Goal: Check status: Check status

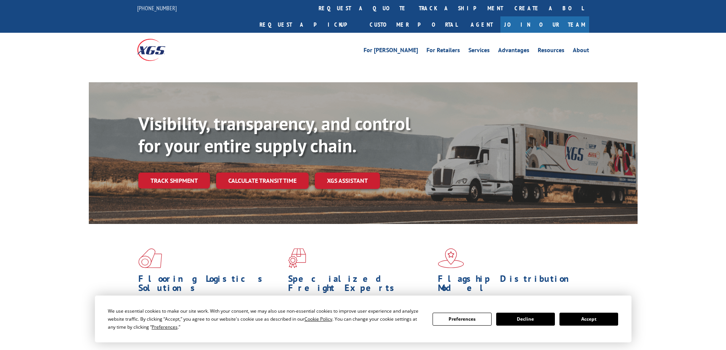
click at [413, 8] on link "track a shipment" at bounding box center [461, 8] width 96 height 16
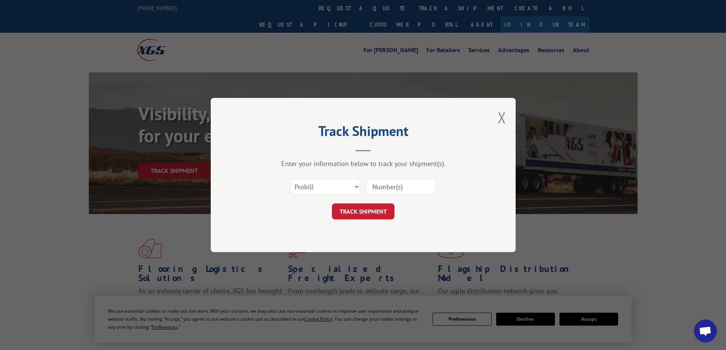
click at [355, 186] on select "Select category... Probill BOL PO" at bounding box center [325, 187] width 70 height 16
select select "po"
click at [290, 179] on select "Select category... Probill BOL PO" at bounding box center [325, 187] width 70 height 16
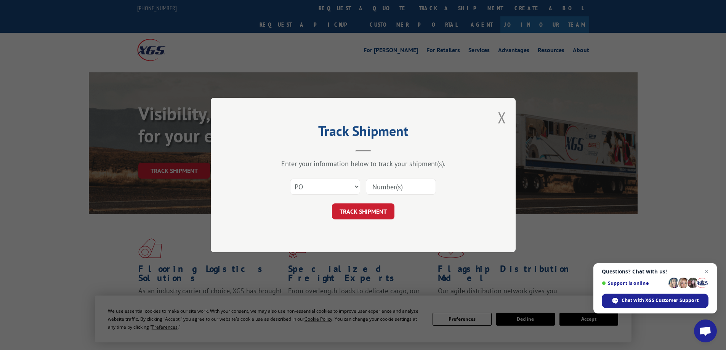
click at [385, 186] on input at bounding box center [401, 187] width 70 height 16
type input "08544825"
click button "TRACK SHIPMENT" at bounding box center [363, 212] width 63 height 16
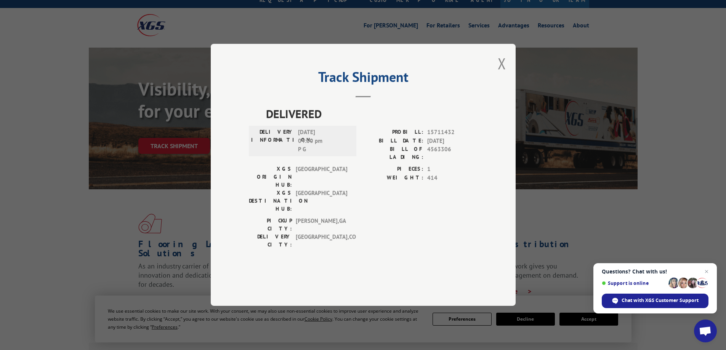
scroll to position [38, 0]
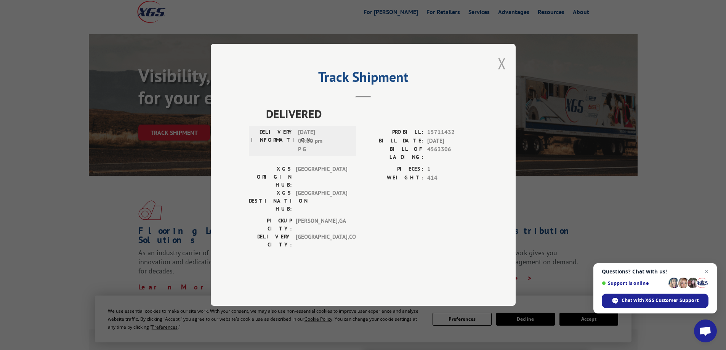
click at [502, 74] on button "Close modal" at bounding box center [502, 63] width 8 height 20
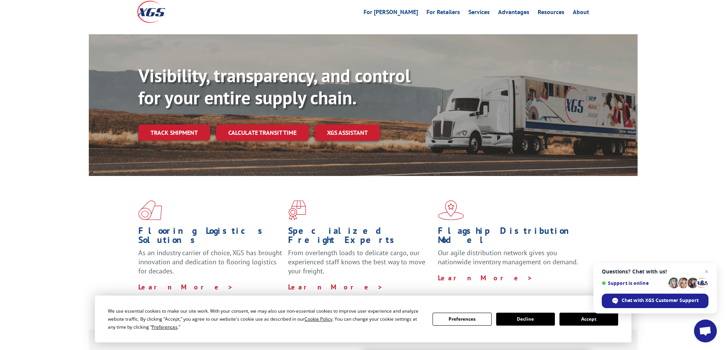
scroll to position [0, 0]
